Goal: Task Accomplishment & Management: Complete application form

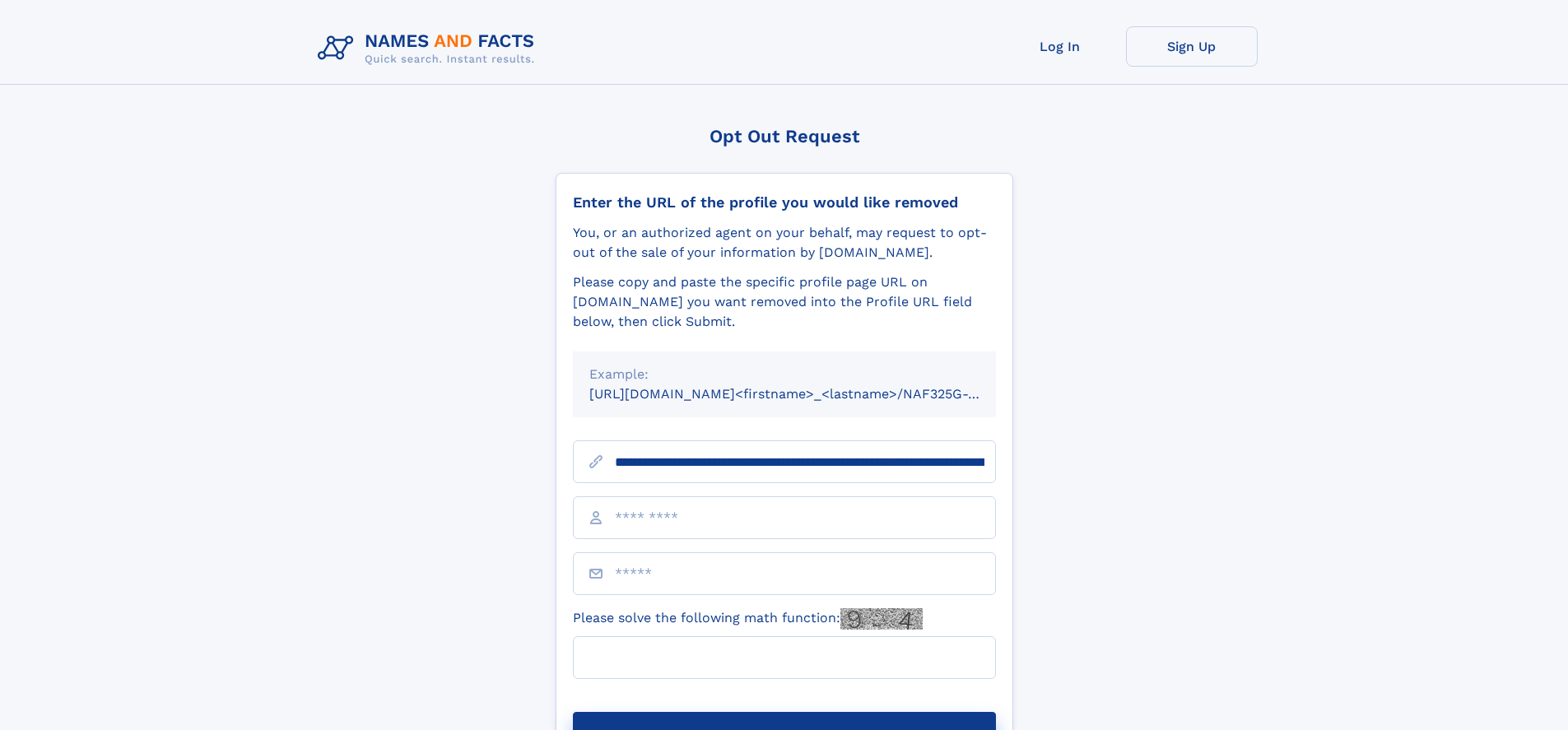
type input "**********"
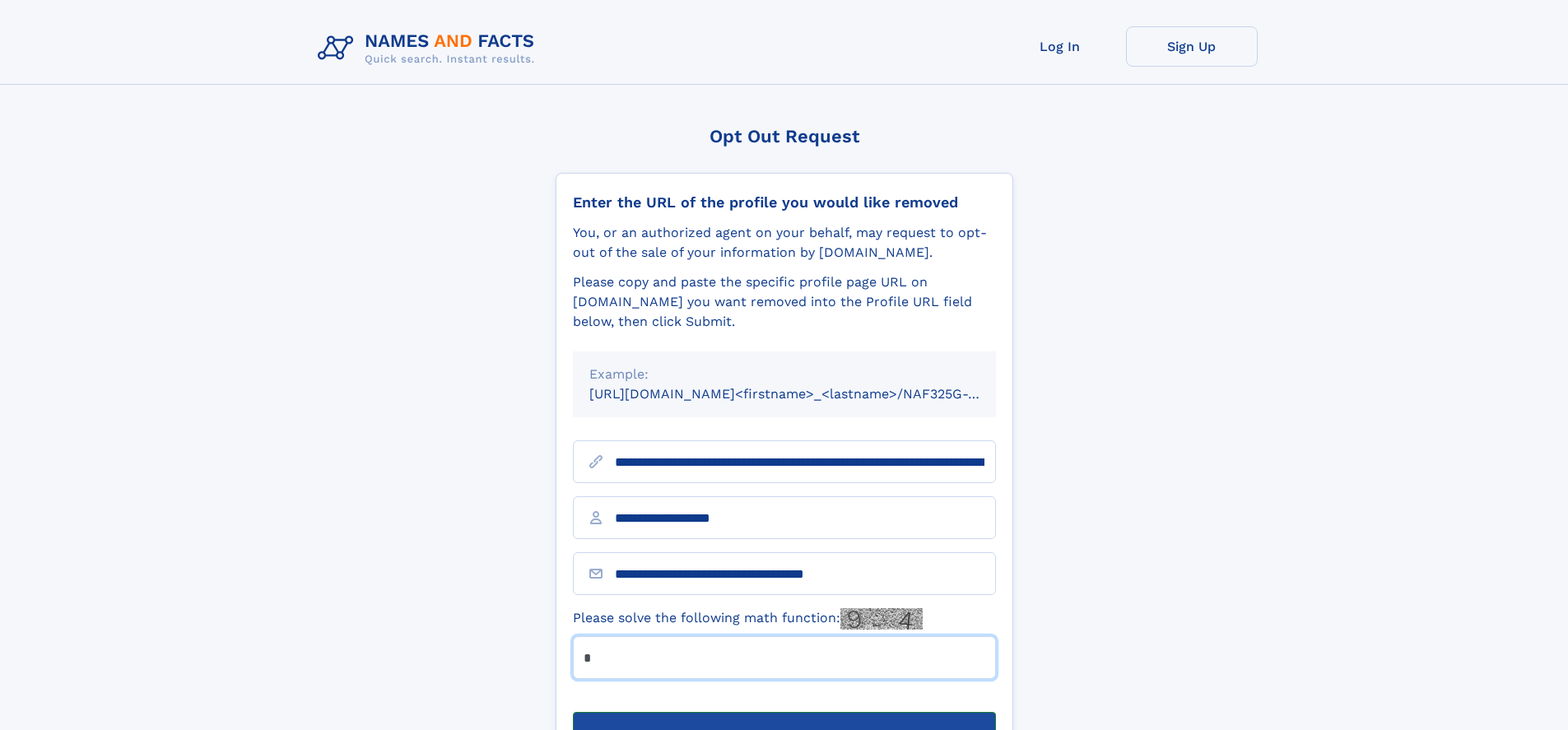
type input "*"
click at [784, 712] on button "Submit Opt Out Request" at bounding box center [784, 738] width 424 height 52
